Goal: Information Seeking & Learning: Learn about a topic

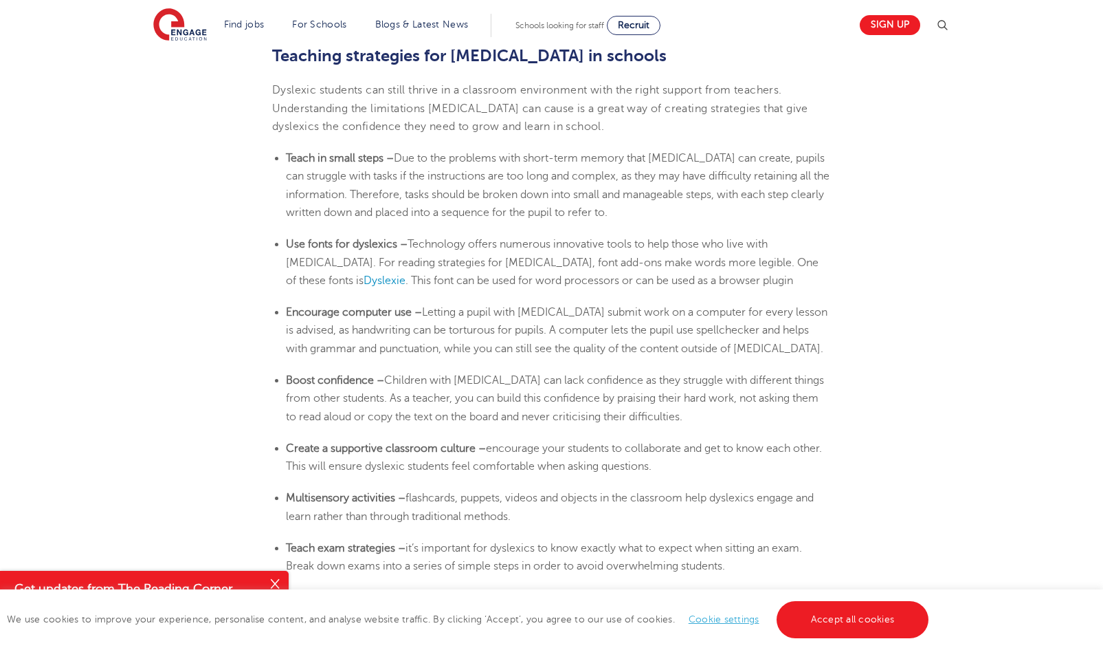
scroll to position [2296, 0]
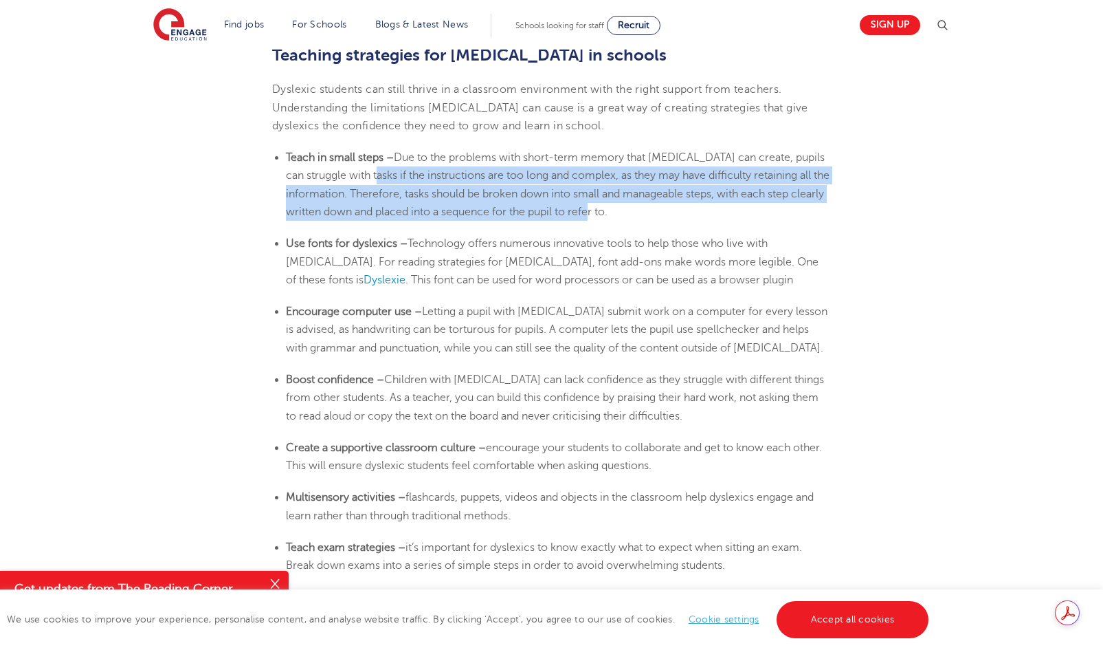
drag, startPoint x: 380, startPoint y: 149, endPoint x: 650, endPoint y: 177, distance: 271.0
click at [650, 177] on li "Teach in small steps – Due to the problems with short-term memory that [MEDICAL…" at bounding box center [558, 185] width 545 height 72
copy span "if the instructions are too long and complex, as they may have difficulty retai…"
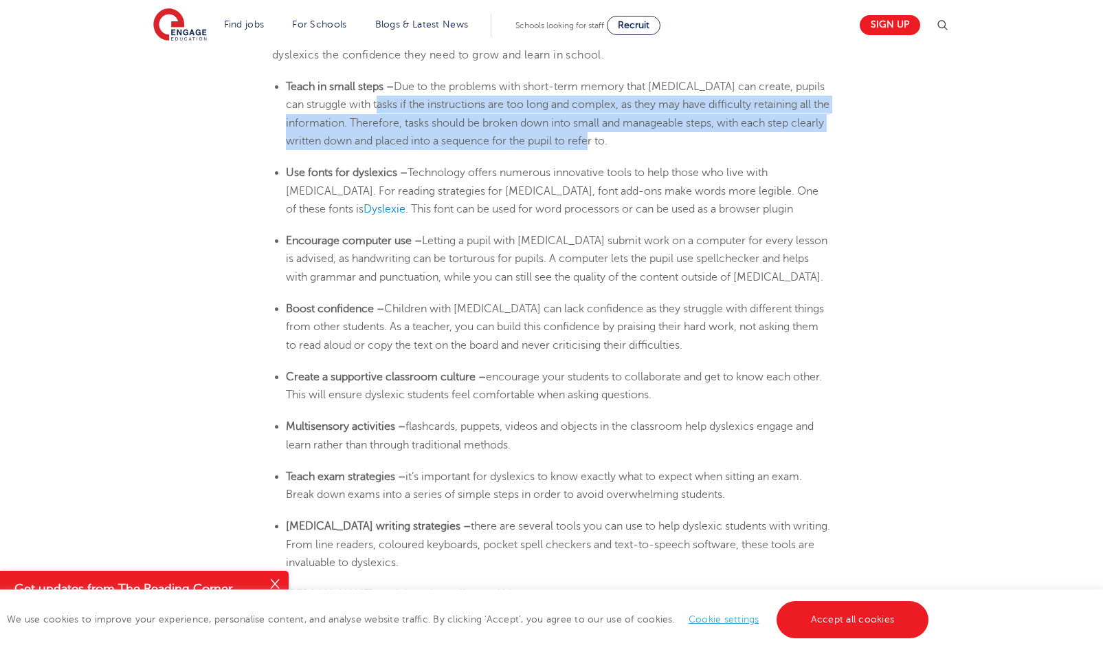
scroll to position [2371, 0]
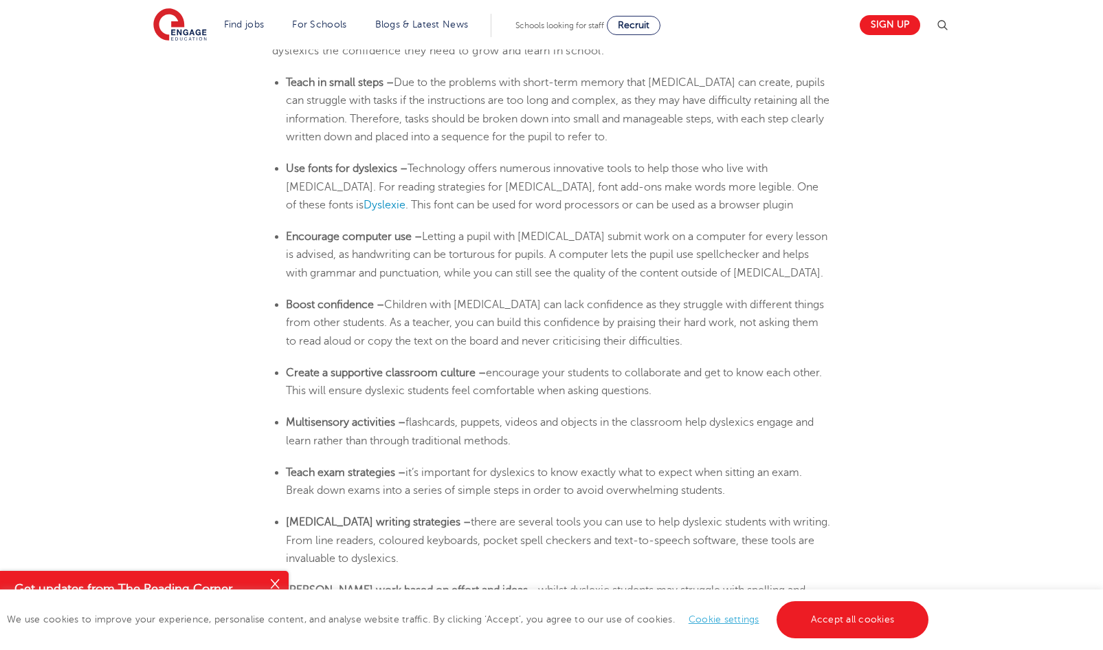
drag, startPoint x: 782, startPoint y: 164, endPoint x: 888, endPoint y: 158, distance: 106.7
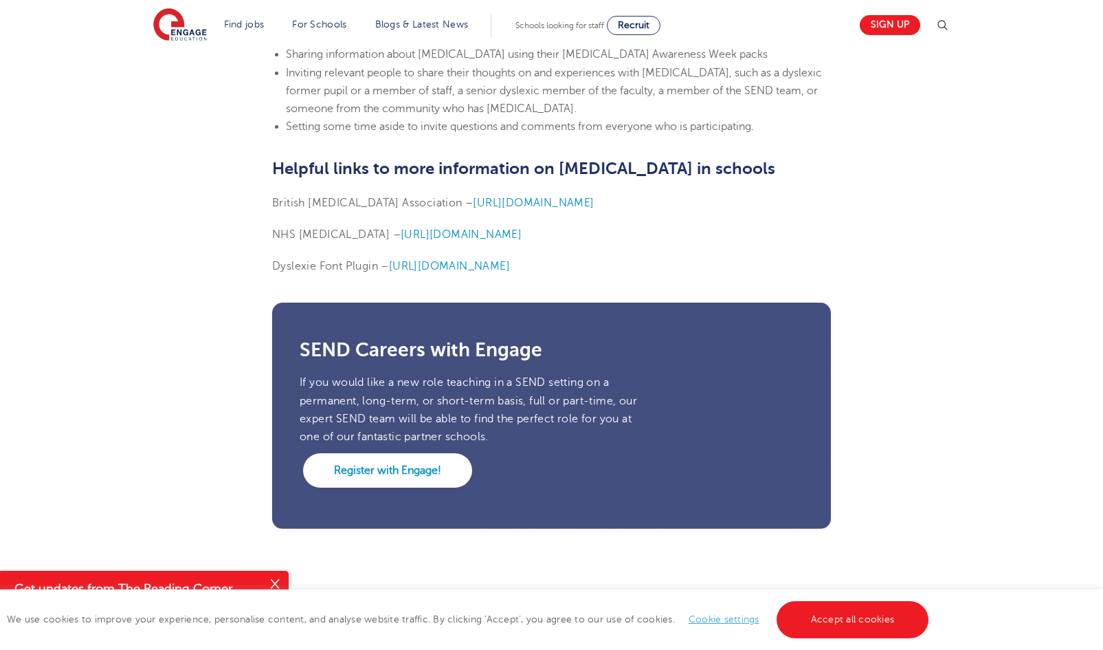
scroll to position [3423, 0]
